Goal: Task Accomplishment & Management: Use online tool/utility

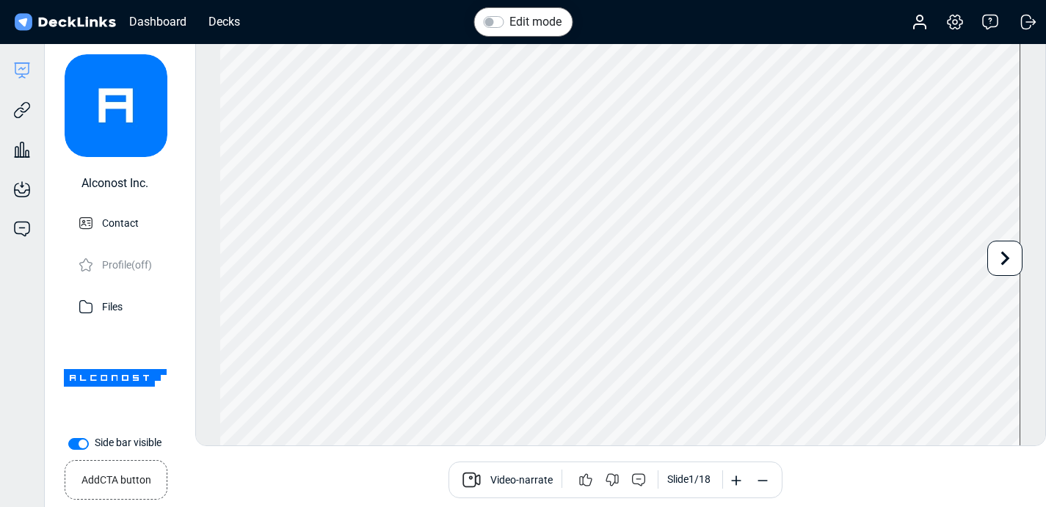
click at [37, 27] on img at bounding box center [65, 22] width 106 height 21
click at [24, 23] on img at bounding box center [65, 22] width 106 height 21
click at [62, 10] on div "Dashboard Decks" at bounding box center [131, 22] width 239 height 32
click at [172, 17] on div "Dashboard" at bounding box center [158, 21] width 72 height 18
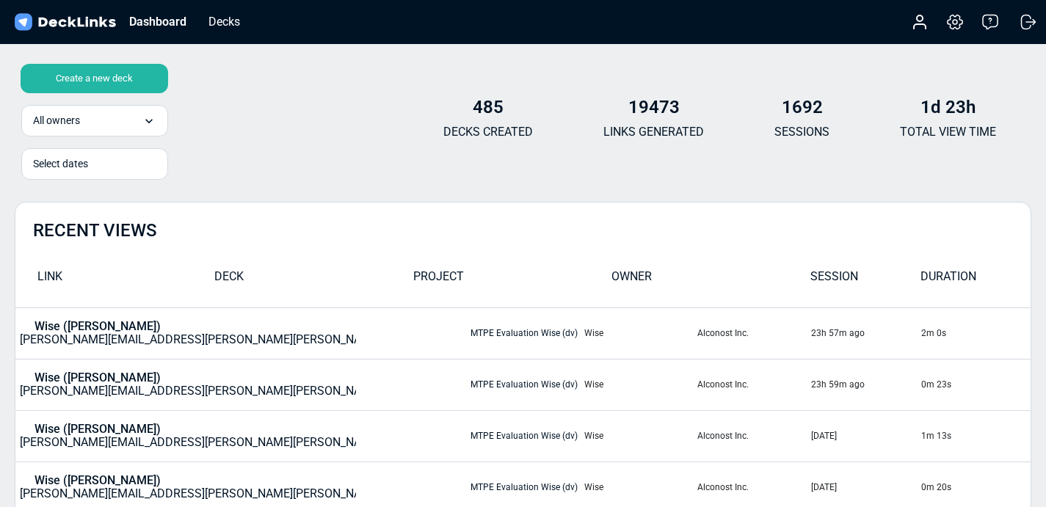
click at [116, 76] on div "Create a new deck" at bounding box center [95, 78] width 148 height 29
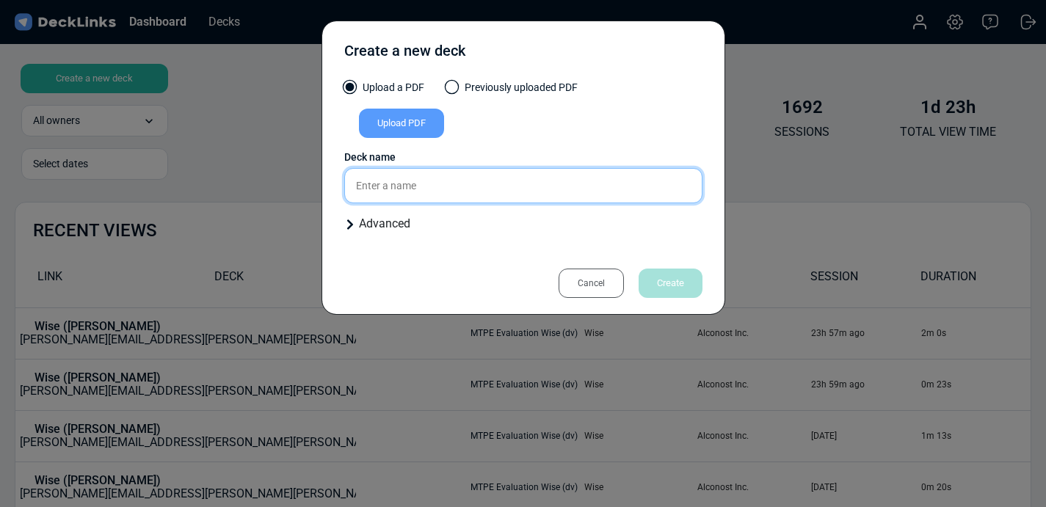
click at [393, 184] on input "text" at bounding box center [523, 185] width 358 height 35
type input "С"
type input "Client x (ss)"
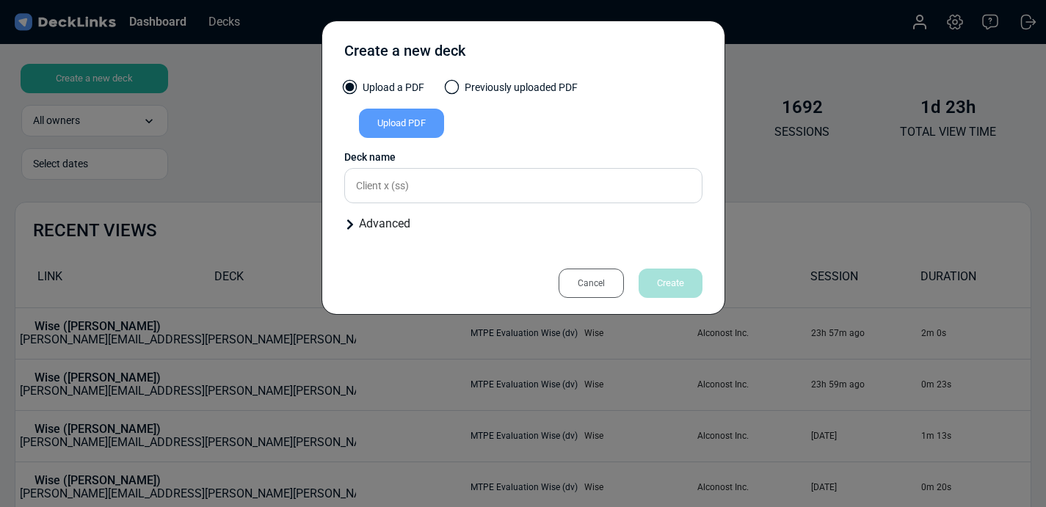
click at [414, 129] on div "Upload PDF" at bounding box center [401, 123] width 85 height 29
click at [0, 0] on input "Upload PDF" at bounding box center [0, 0] width 0 height 0
click at [593, 281] on div "Cancel" at bounding box center [591, 283] width 65 height 29
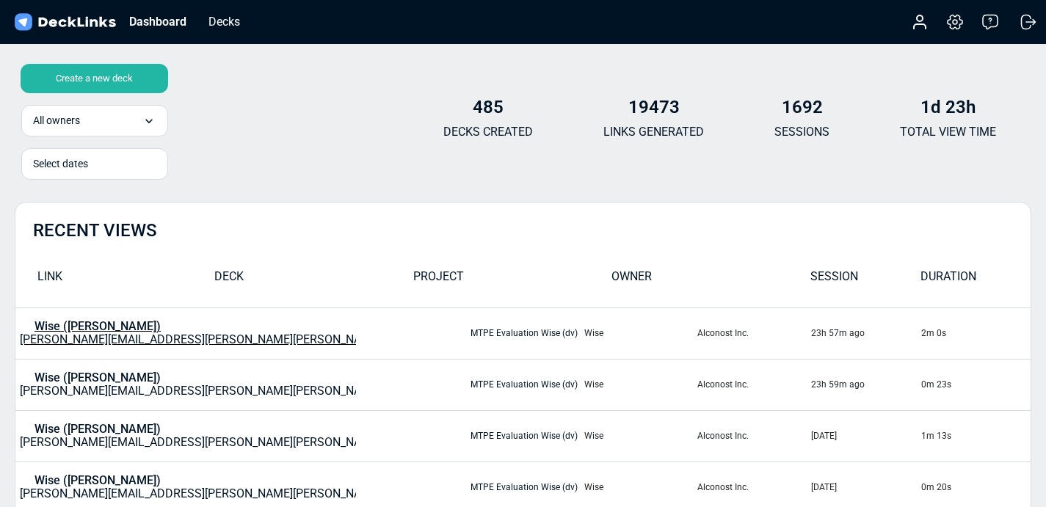
click at [91, 338] on div "Wise ([PERSON_NAME]) [PERSON_NAME][EMAIL_ADDRESS][PERSON_NAME][PERSON_NAME][DOM…" at bounding box center [244, 333] width 449 height 26
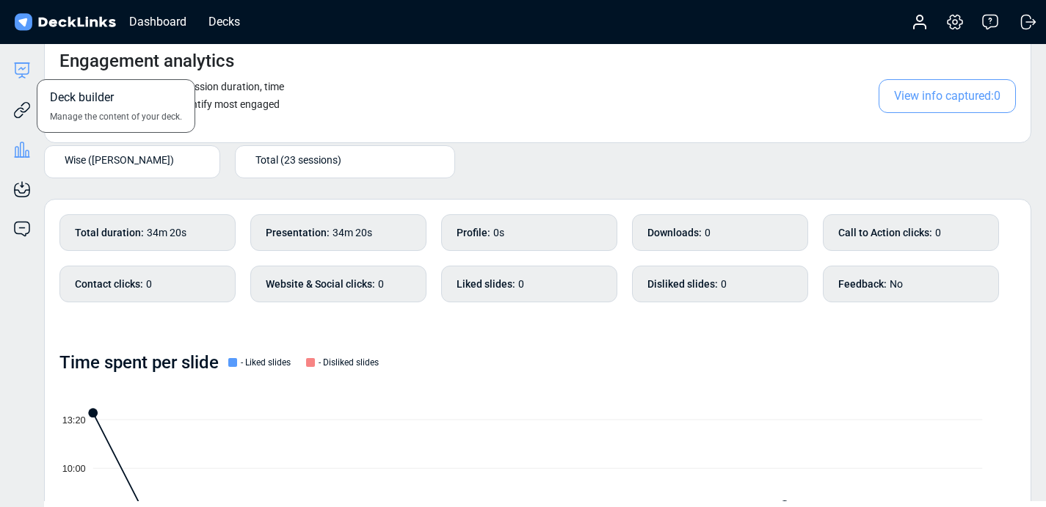
click at [15, 70] on icon at bounding box center [21, 68] width 13 height 11
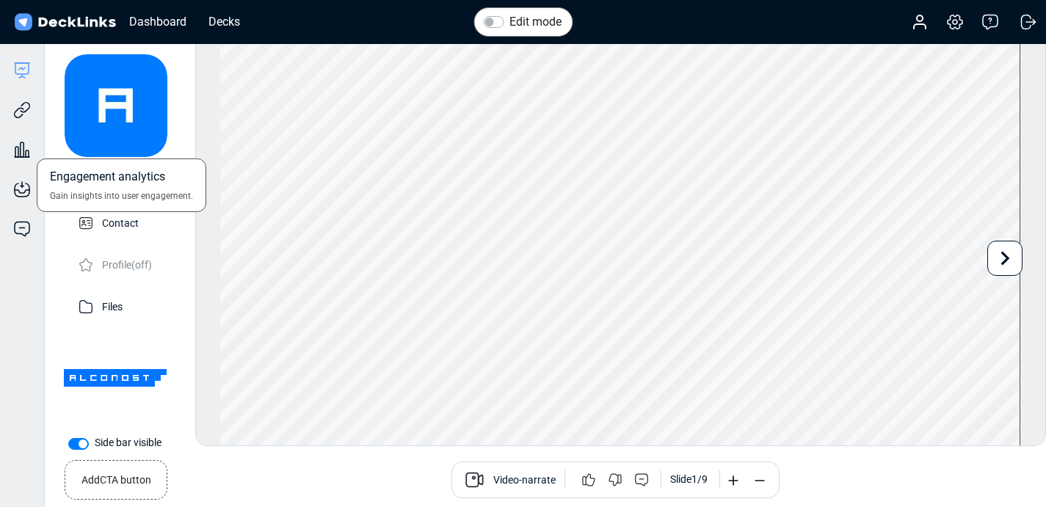
click at [30, 120] on div "Engagement analytics Gain insights into user engagement." at bounding box center [22, 139] width 44 height 40
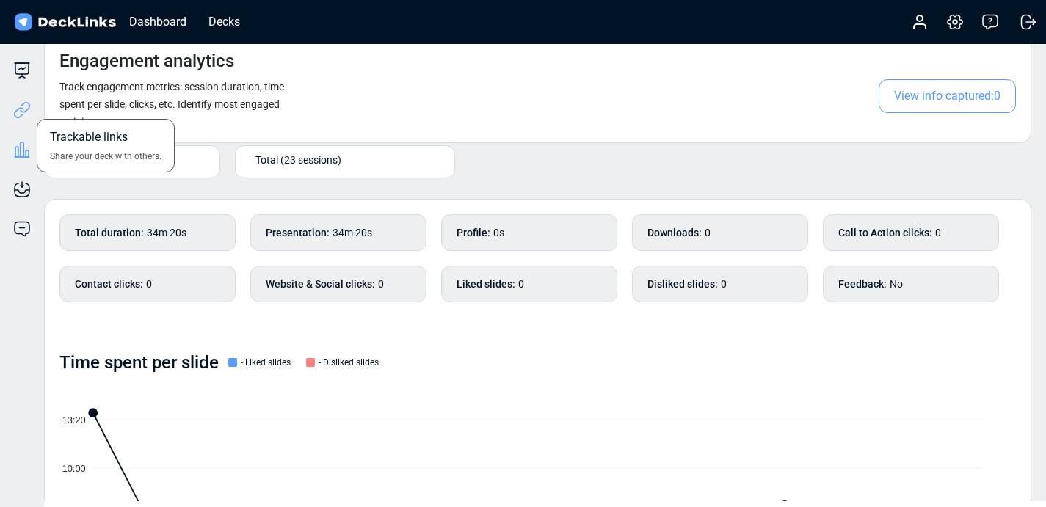
click at [23, 113] on icon at bounding box center [22, 110] width 18 height 18
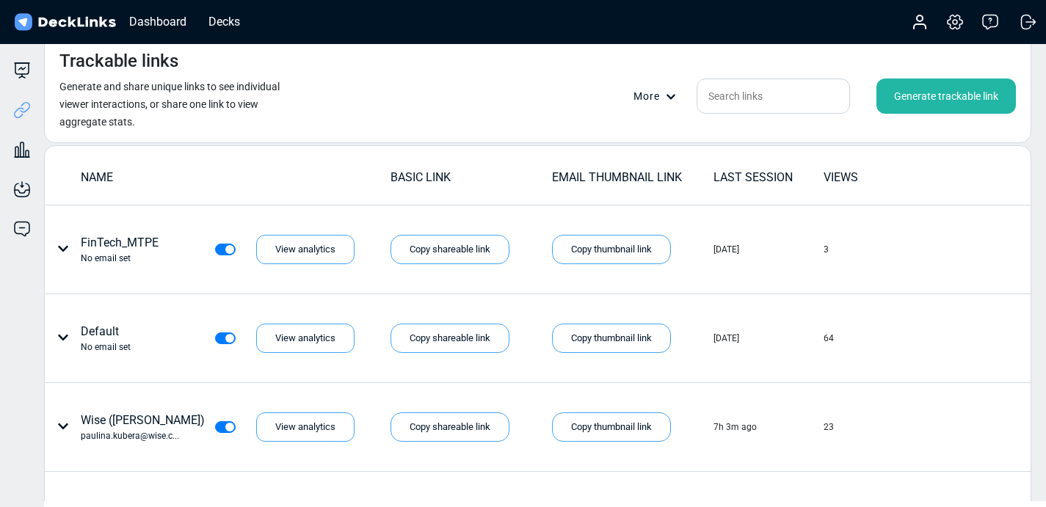
click at [965, 104] on div "Generate trackable link" at bounding box center [945, 96] width 139 height 35
